Goal: Information Seeking & Learning: Learn about a topic

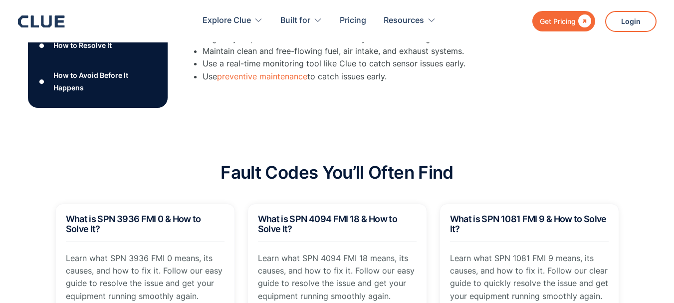
scroll to position [678, 0]
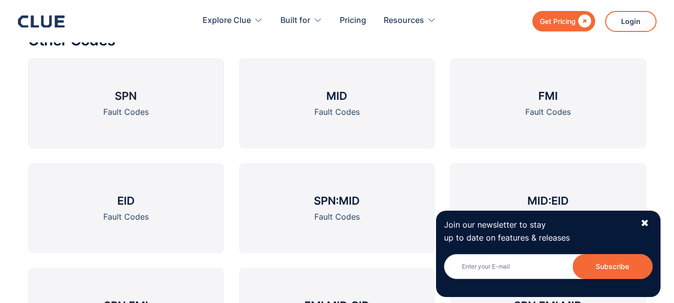
scroll to position [1137, 0]
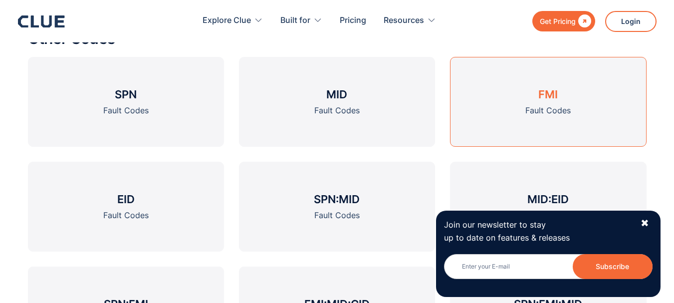
click at [520, 64] on link "FMI Fault Codes" at bounding box center [548, 102] width 196 height 90
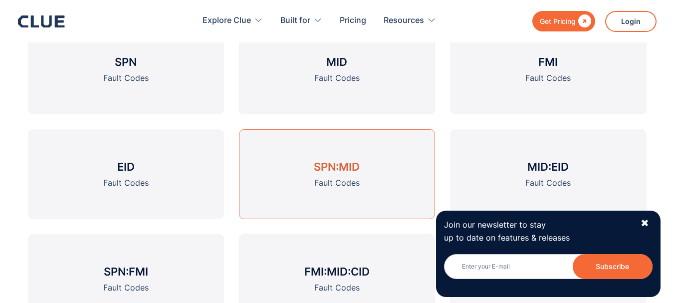
scroll to position [1117, 0]
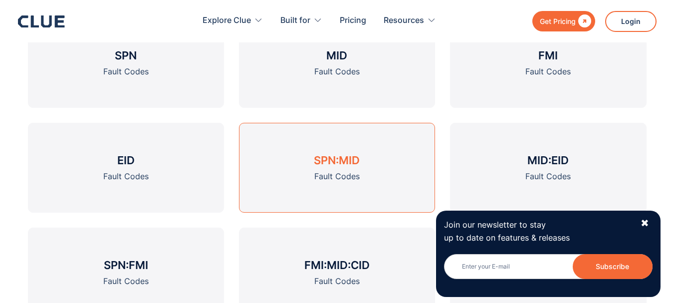
click at [326, 162] on h3 "SPN:MID" at bounding box center [337, 160] width 46 height 15
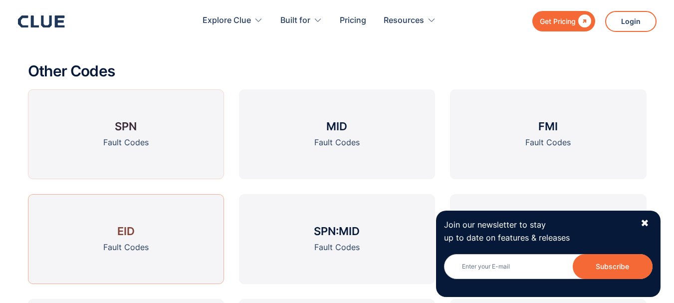
scroll to position [1197, 0]
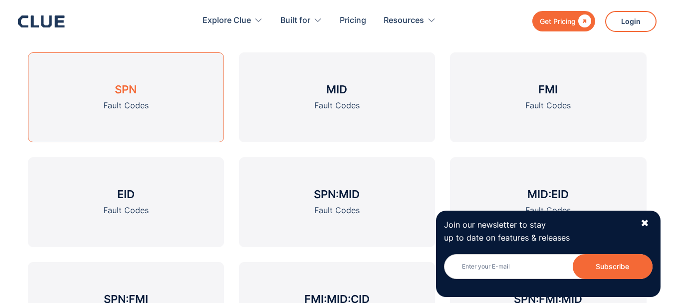
click at [171, 92] on link "SPN Fault Codes" at bounding box center [126, 97] width 196 height 90
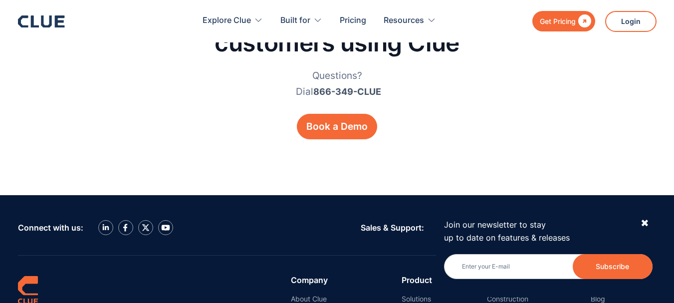
scroll to position [1955, 0]
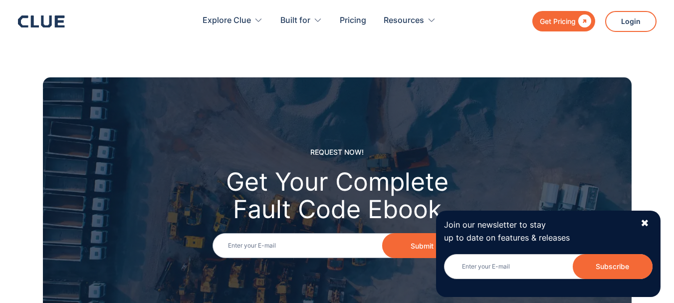
scroll to position [1197, 0]
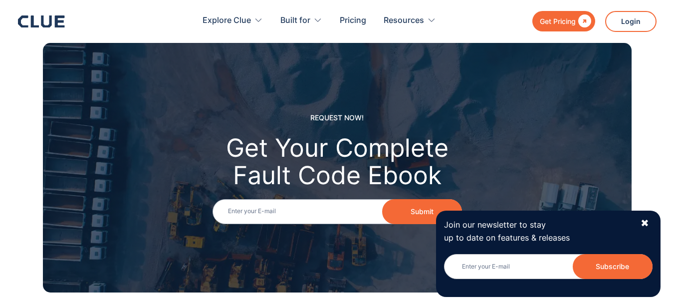
scroll to position [1117, 0]
